Goal: Task Accomplishment & Management: Manage account settings

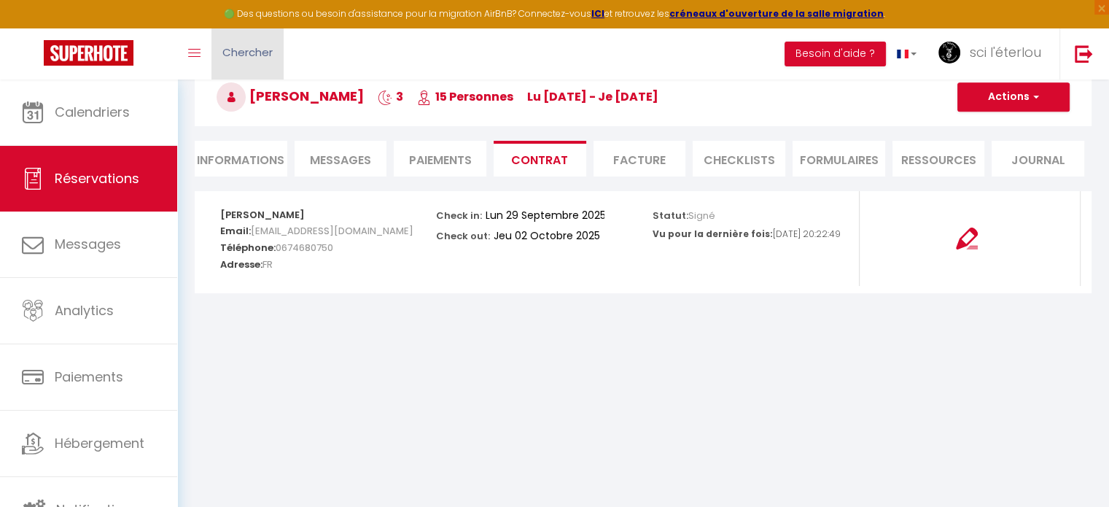
click at [230, 55] on span "Chercher" at bounding box center [247, 51] width 50 height 15
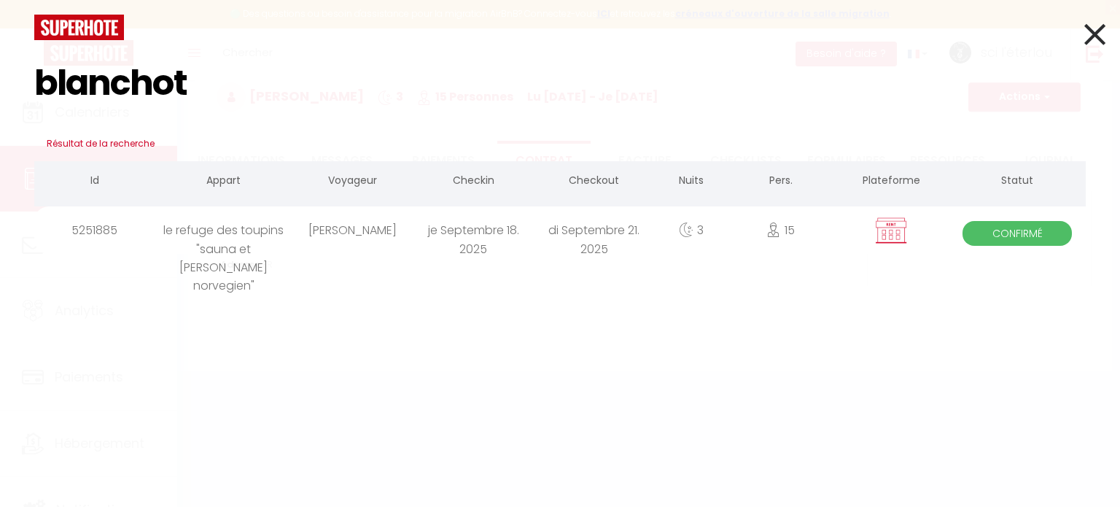
type input "blanchot"
click at [1022, 230] on span "Confirmé" at bounding box center [1016, 233] width 109 height 25
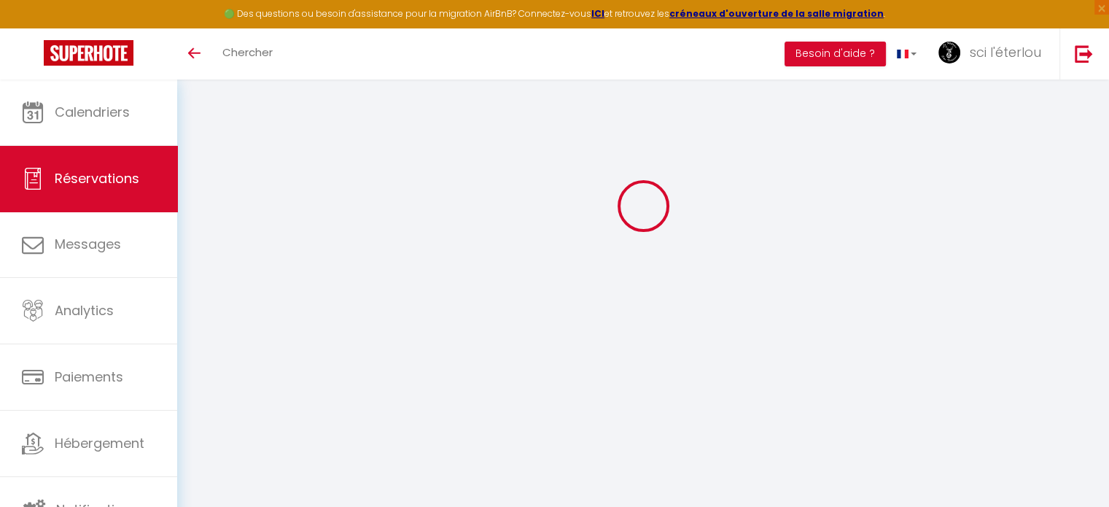
select select
checkbox input "false"
type textarea "menage offert paiement le jour de l'arrivée contre remise de [PERSON_NAME]. nad…"
select select
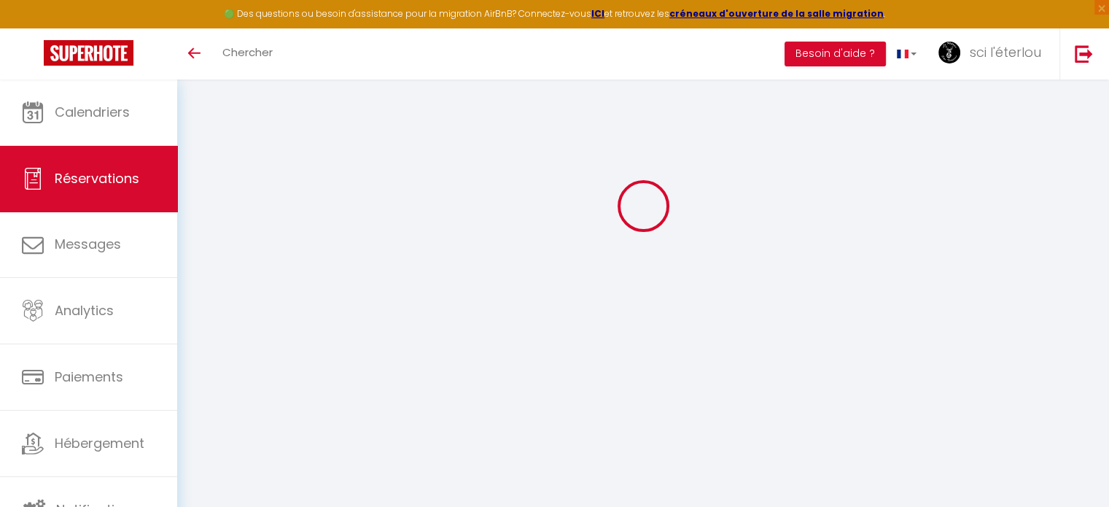
select select
checkbox input "false"
select select "18:00"
select select "15:00"
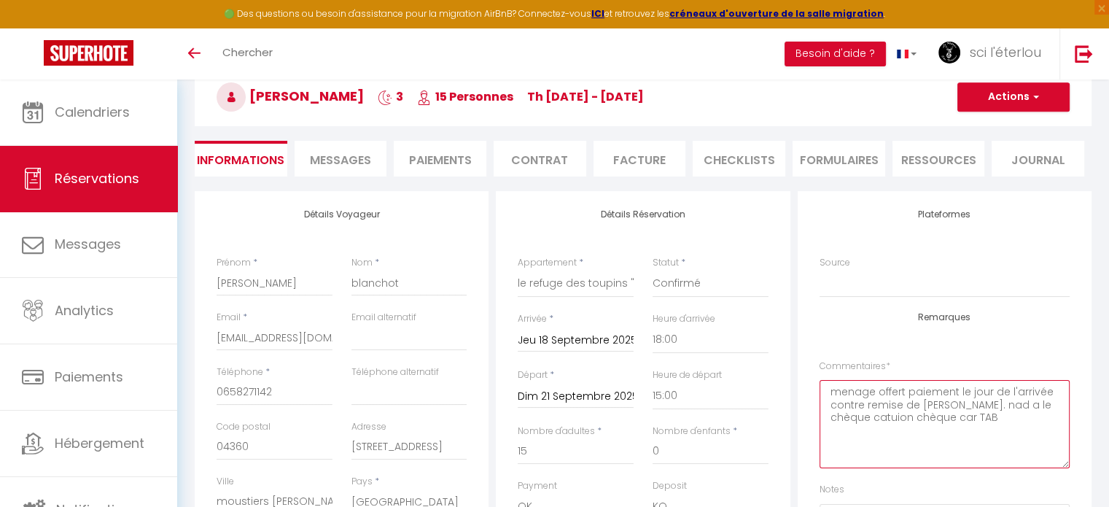
click at [977, 407] on textarea "menage offert paiement le jour de l'arrivée contre remise de [PERSON_NAME]. nad…" at bounding box center [944, 424] width 250 height 88
click at [974, 415] on textarea "menage offert paiement le jour de l'arrivée contre remise de [PERSON_NAME]. nad…" at bounding box center [944, 424] width 250 height 88
type textarea "menage offert paiement le jour de l'arrivée contre remise de chèque. nad a le c…"
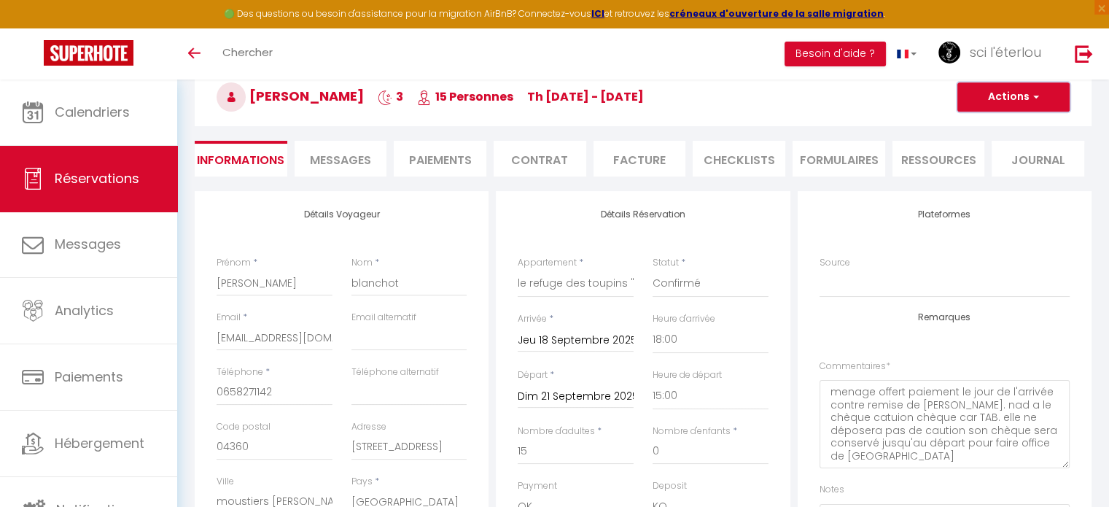
click at [1012, 101] on button "Actions" at bounding box center [1013, 96] width 112 height 29
click at [990, 126] on link "Enregistrer" at bounding box center [998, 129] width 115 height 19
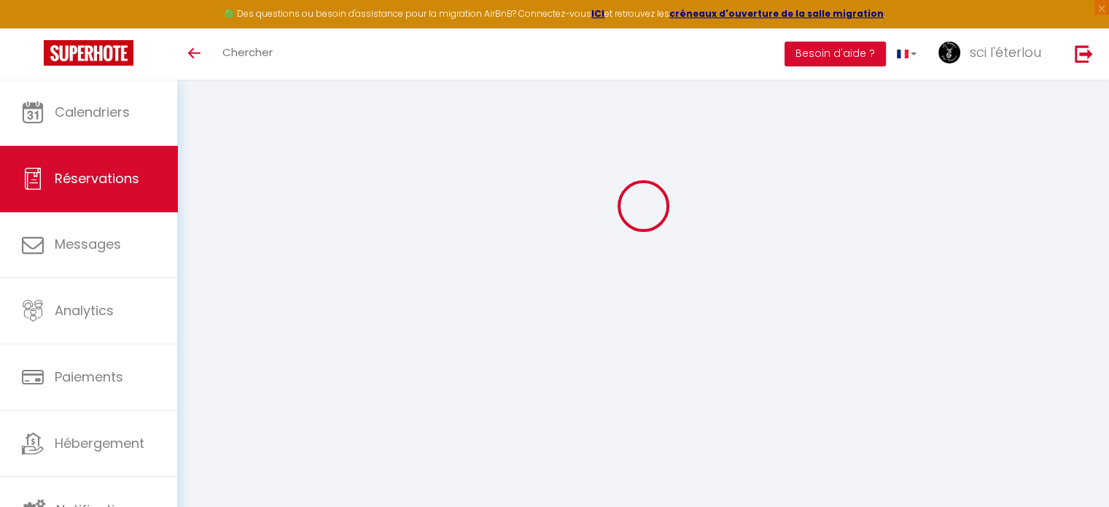
select select "not_cancelled"
